Goal: Download file/media

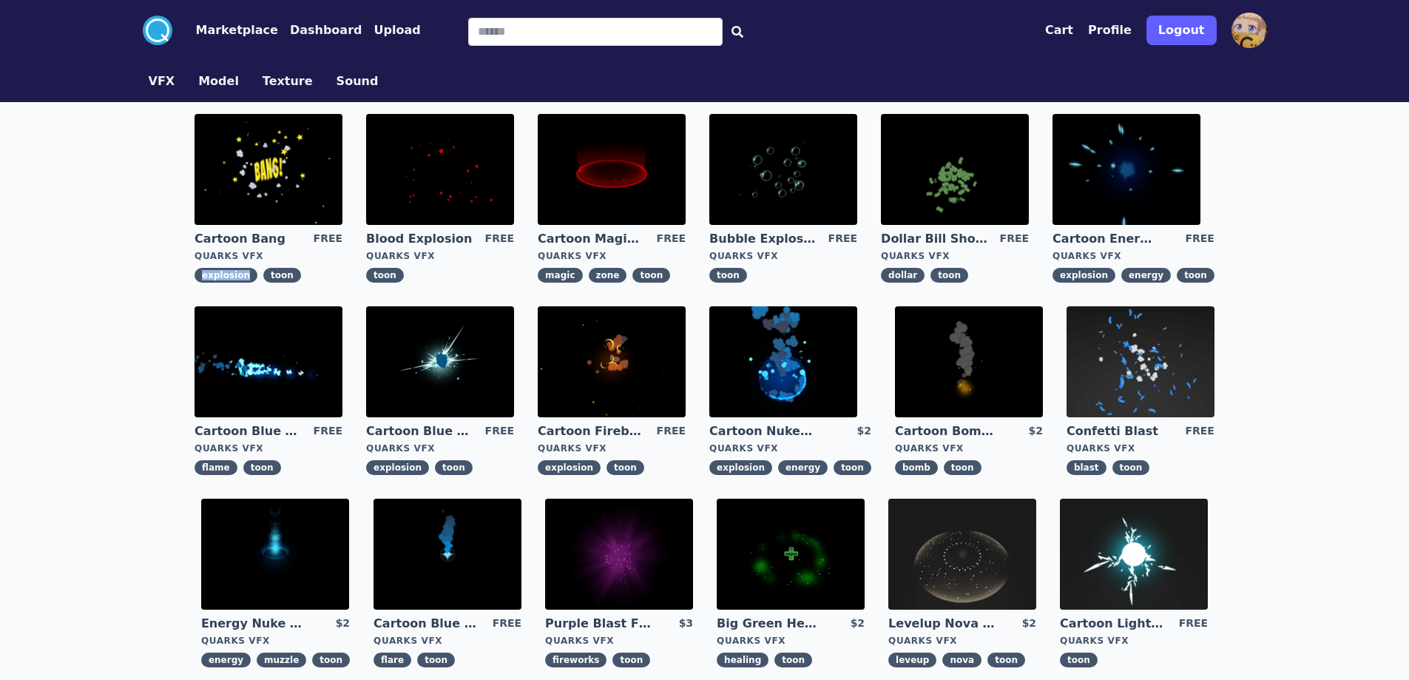
drag, startPoint x: 200, startPoint y: 274, endPoint x: 253, endPoint y: 275, distance: 53.3
click at [253, 275] on figure "Cartoon Bang FREE Quarks VFX explosion toon" at bounding box center [269, 198] width 172 height 192
copy span "explosion"
drag, startPoint x: 171, startPoint y: 234, endPoint x: 282, endPoint y: 243, distance: 111.3
click at [282, 243] on div "Cartoon Bang FREE Quarks VFX explosion toon Blood Explosion FREE Quarks VFX too…" at bounding box center [705, 486] width 1136 height 769
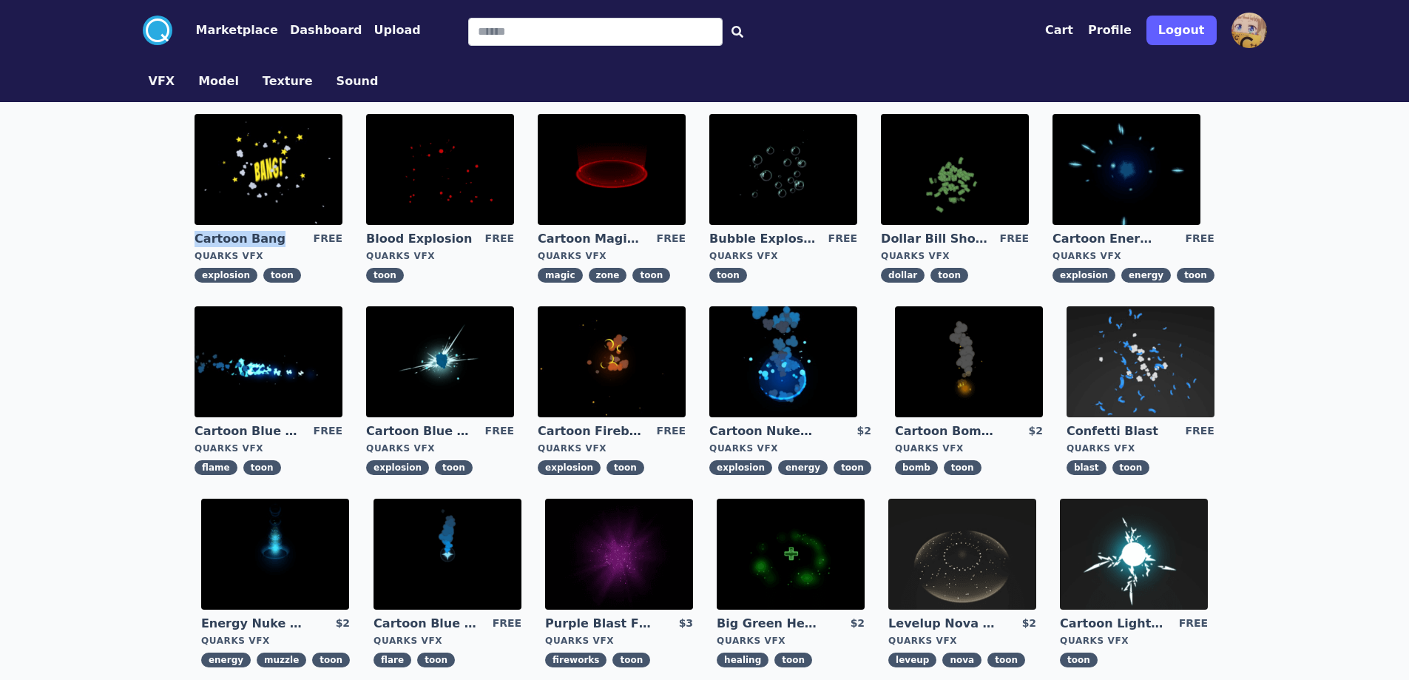
click at [243, 199] on img at bounding box center [269, 169] width 148 height 111
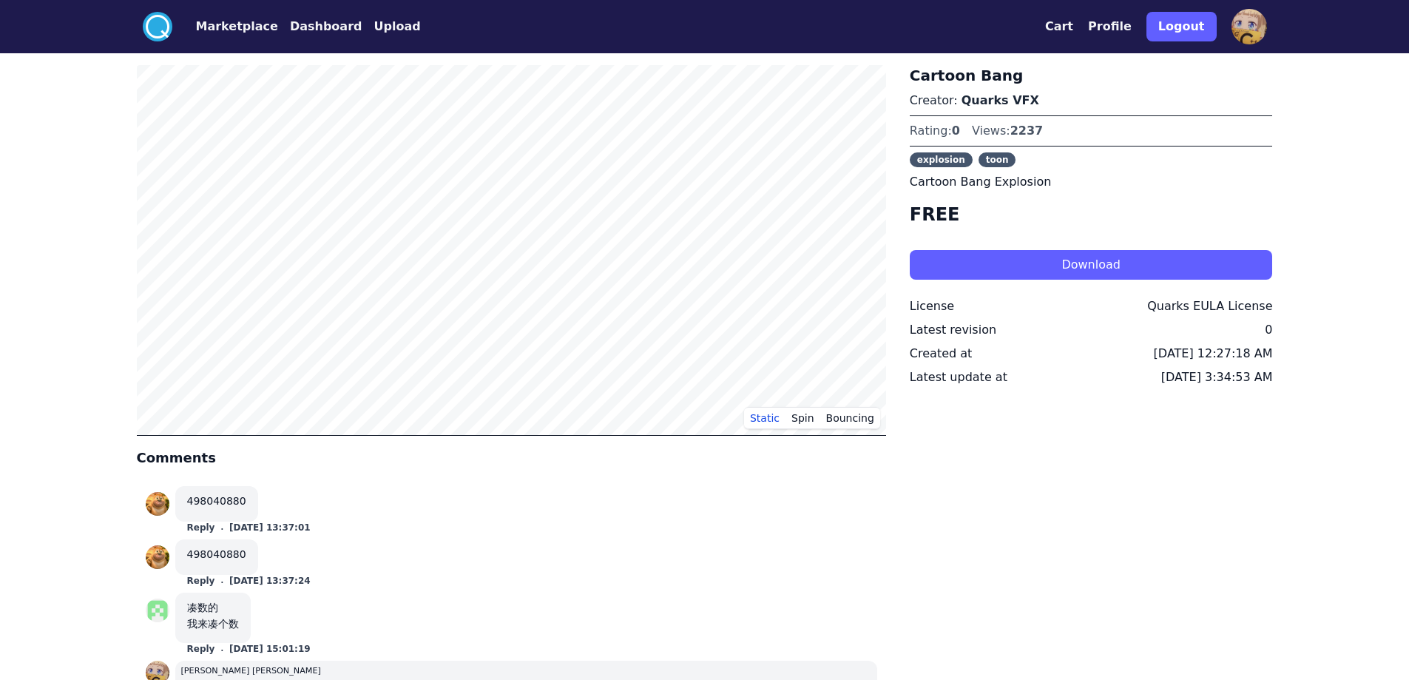
click at [928, 158] on span "explosion" at bounding box center [941, 159] width 63 height 15
